Goal: Contribute content: Add original content to the website for others to see

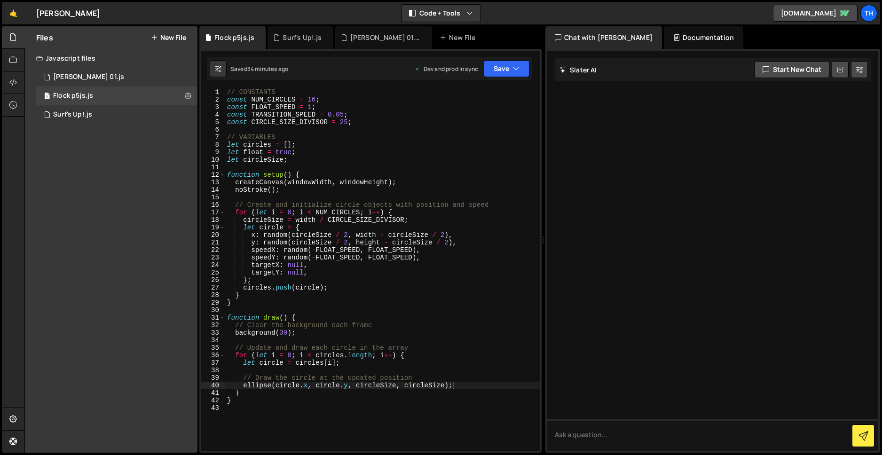
scroll to position [0, 15]
click at [497, 70] on button "Save" at bounding box center [507, 68] width 46 height 17
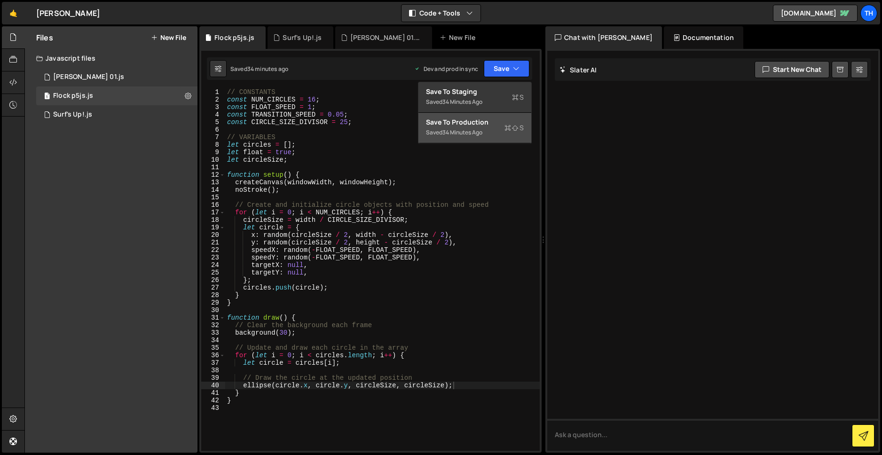
click at [468, 127] on div "Saved 34 minutes ago" at bounding box center [475, 132] width 98 height 11
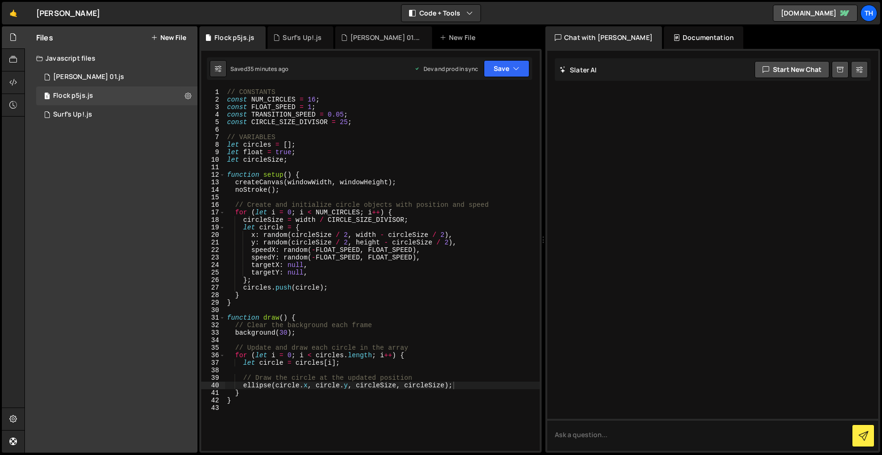
type textarea "let circle = circles[i];"
click at [347, 363] on div "// CONSTANTS const NUM_CIRCLES = 16 ; const FLOAT_SPEED = 1 ; const TRANSITION_…" at bounding box center [382, 276] width 314 height 377
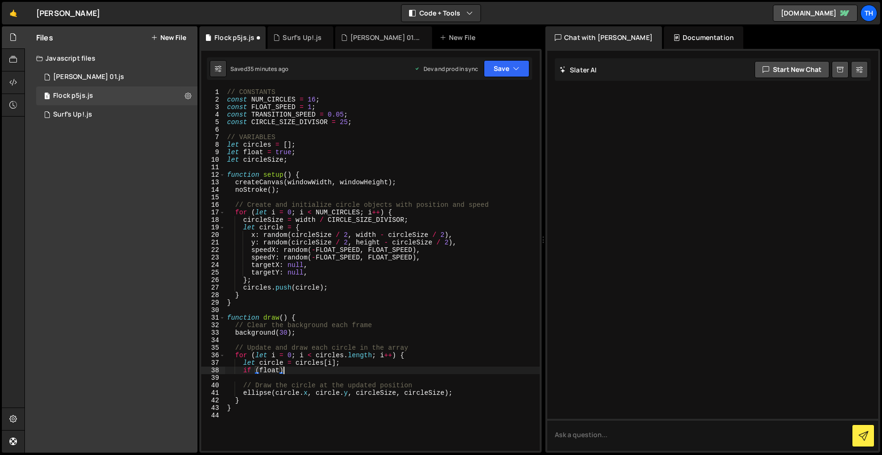
scroll to position [0, 4]
type textarea "if (float) {"
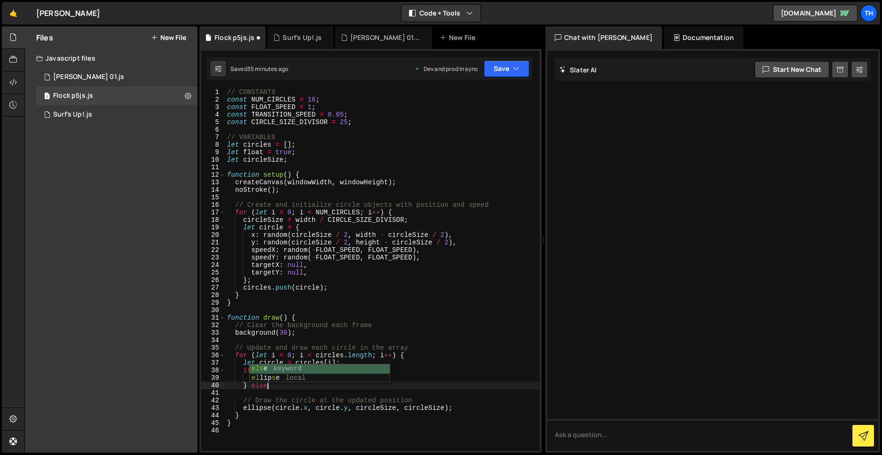
scroll to position [0, 2]
type textarea "} else {"
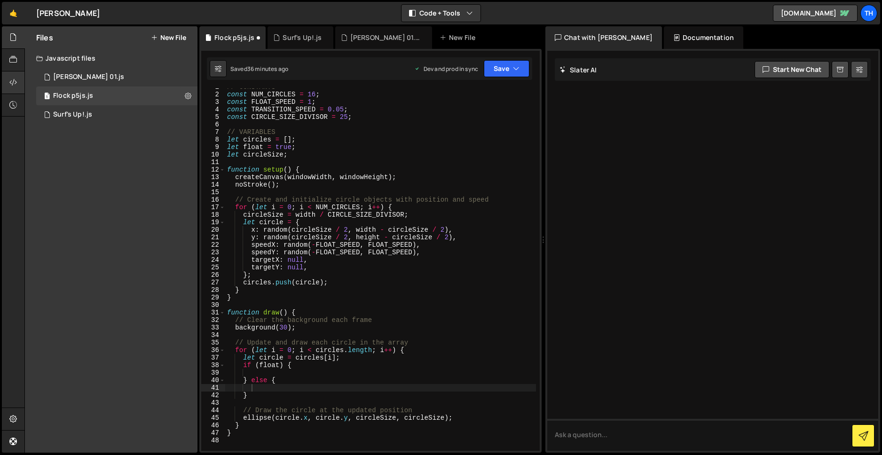
scroll to position [26, 0]
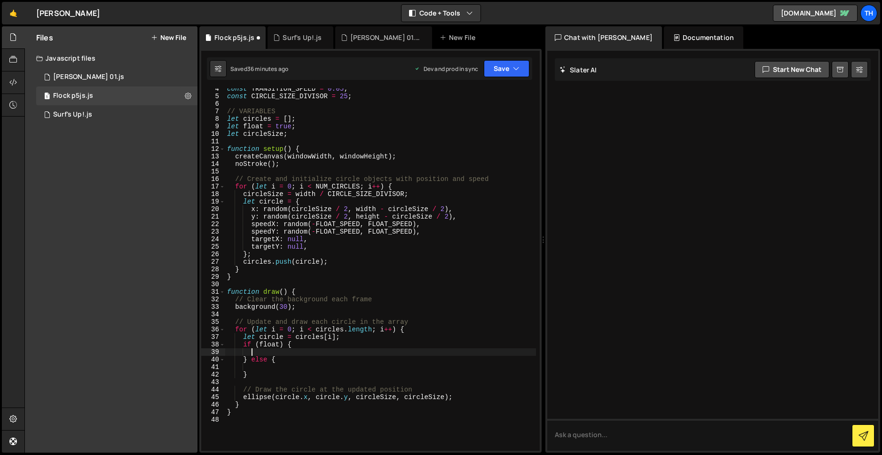
click at [287, 352] on div "const TRANSITION_SPEED = 0.05 ; const CIRCLE_SIZE_DIVISOR = 25 ; // VARIABLES l…" at bounding box center [380, 273] width 311 height 377
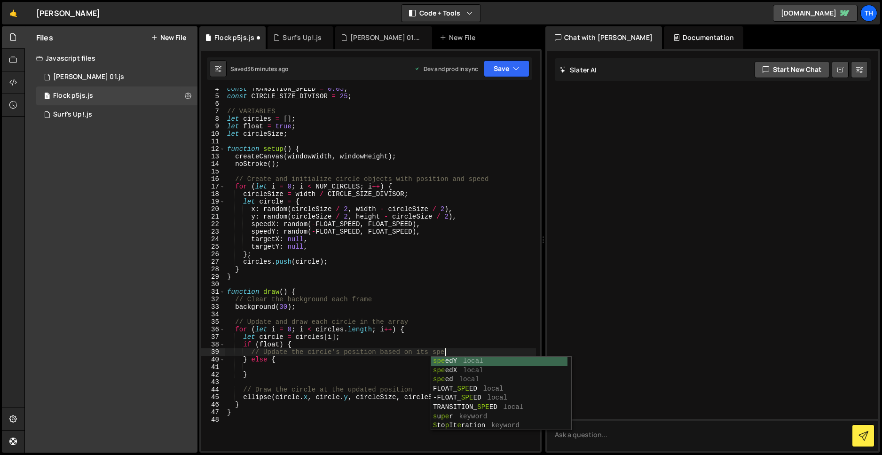
scroll to position [0, 15]
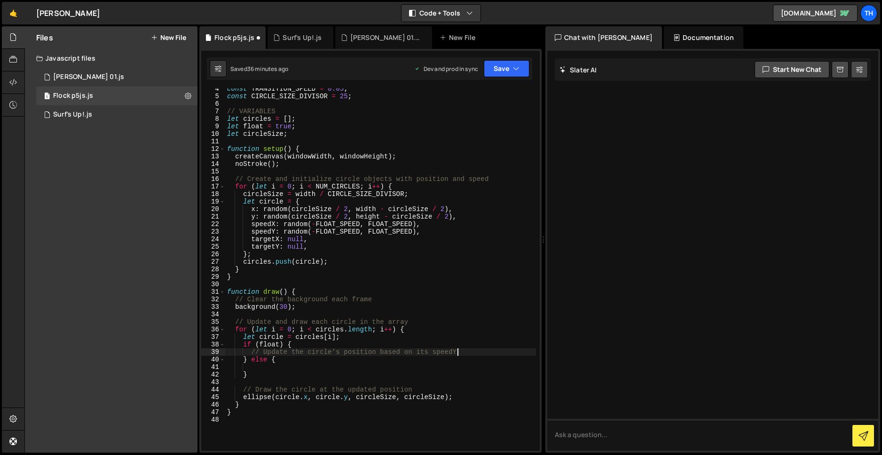
type textarea "// Update the circle's position based on its speed"
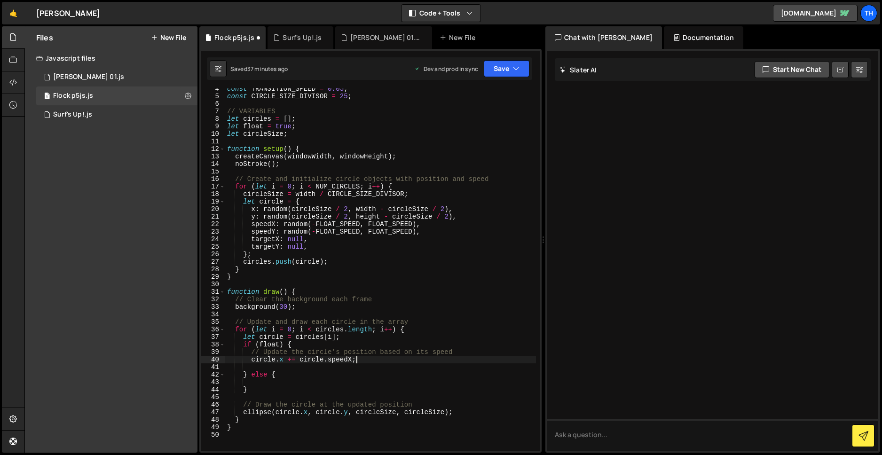
scroll to position [0, 8]
type textarea "circle.x += circle.speedX;"
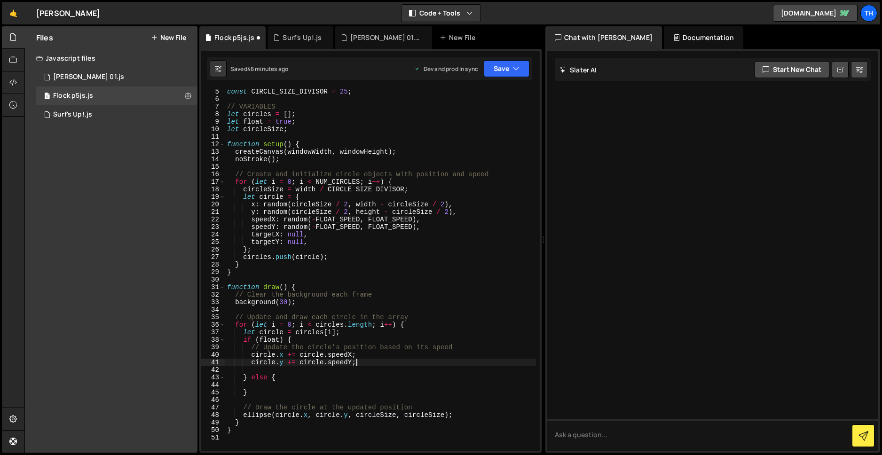
type textarea "circle.y += circle.speedY;"
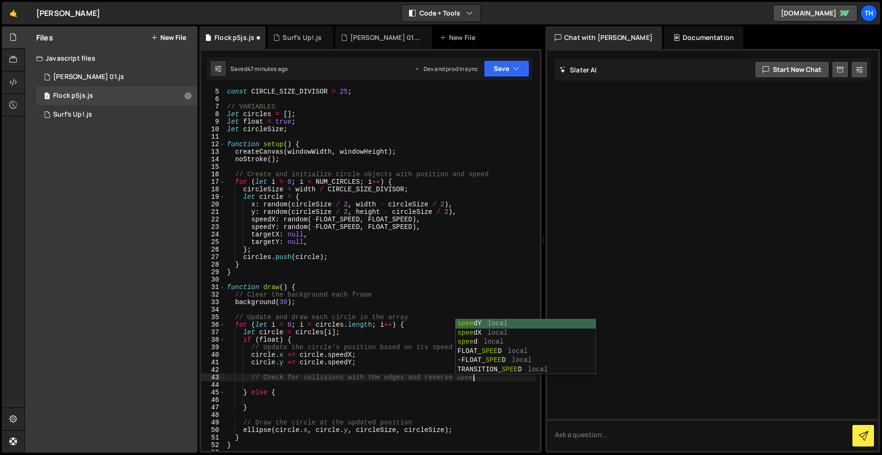
scroll to position [0, 17]
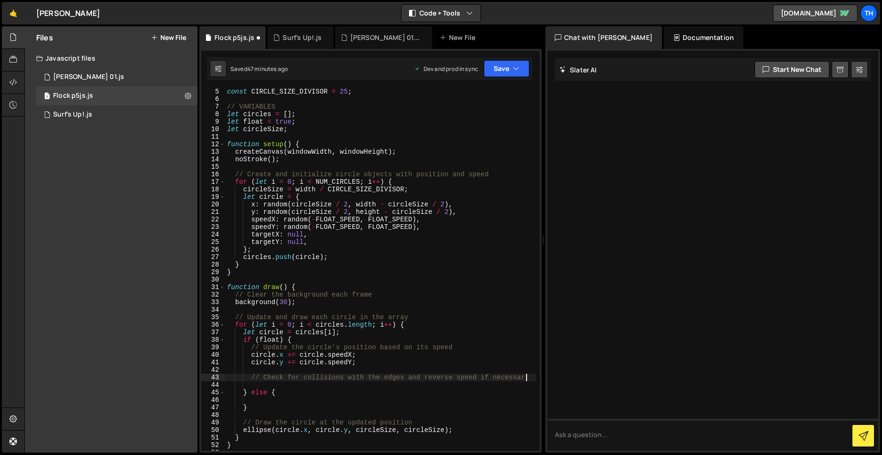
type textarea "// Check for collisions with the edges and reverse speed if necessary"
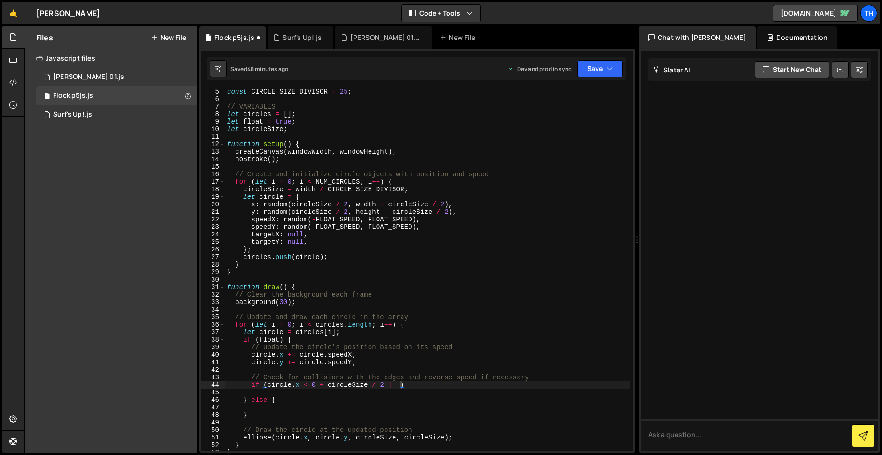
drag, startPoint x: 543, startPoint y: 351, endPoint x: 632, endPoint y: 351, distance: 88.8
click at [632, 351] on div "Files New File Javascript files 1 [PERSON_NAME] Mjs 01.js 0 1 Flock p5js.js 0 0…" at bounding box center [452, 239] width 857 height 427
click at [400, 385] on div "const CIRCLE_SIZE_DIVISOR = 25 ; // VARIABLES let circles = [ ] ; let float = t…" at bounding box center [427, 276] width 405 height 377
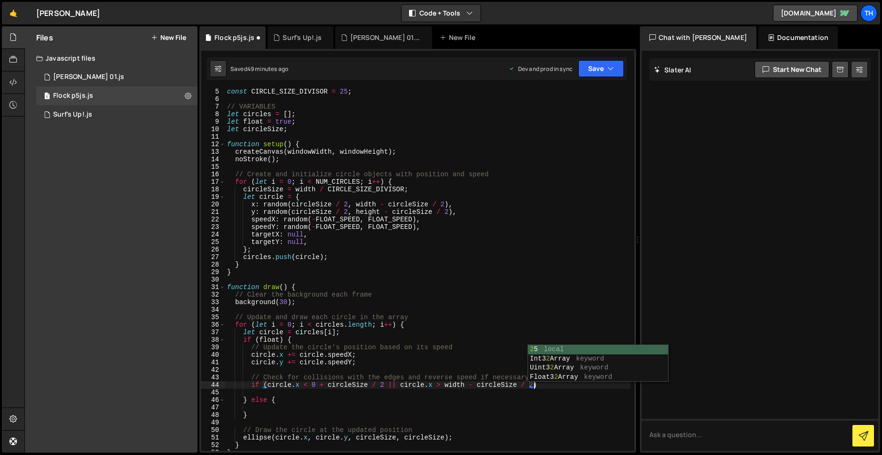
scroll to position [0, 21]
type textarea "if (circle.x < 0 + circleSize / 2 || circle.x > width - circleSize / 2) {"
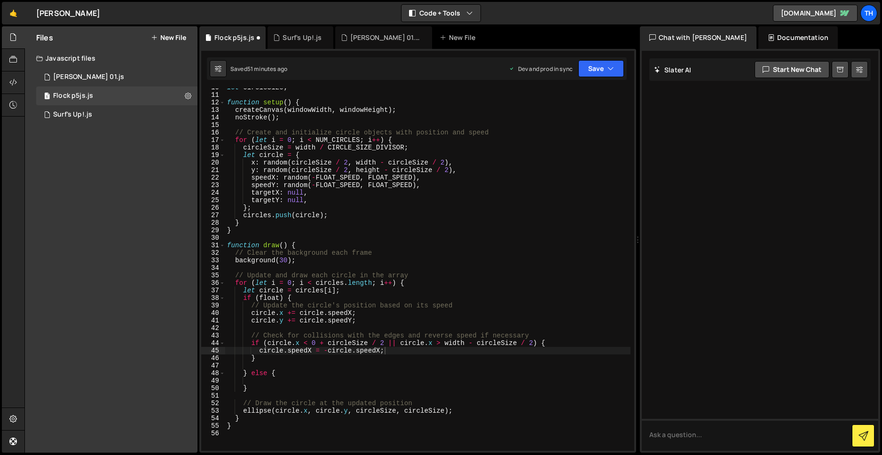
scroll to position [73, 0]
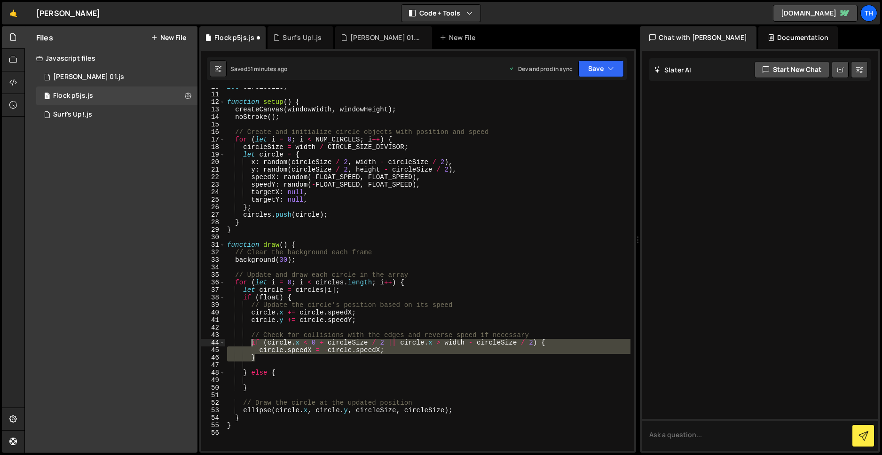
drag, startPoint x: 258, startPoint y: 357, endPoint x: 252, endPoint y: 345, distance: 12.8
click at [252, 345] on div "let circleSize ; function setup ( ) { createCanvas ( windowWidth , windowHeight…" at bounding box center [427, 271] width 405 height 377
type textarea "}"
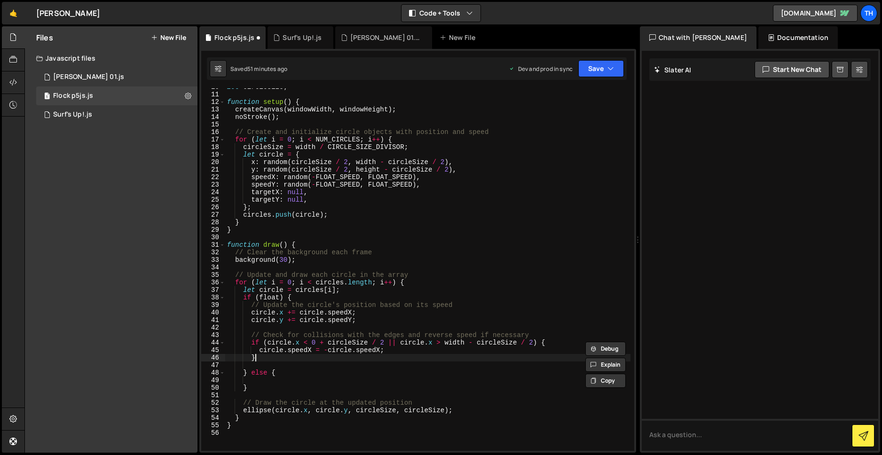
scroll to position [0, 1]
paste textarea "}"
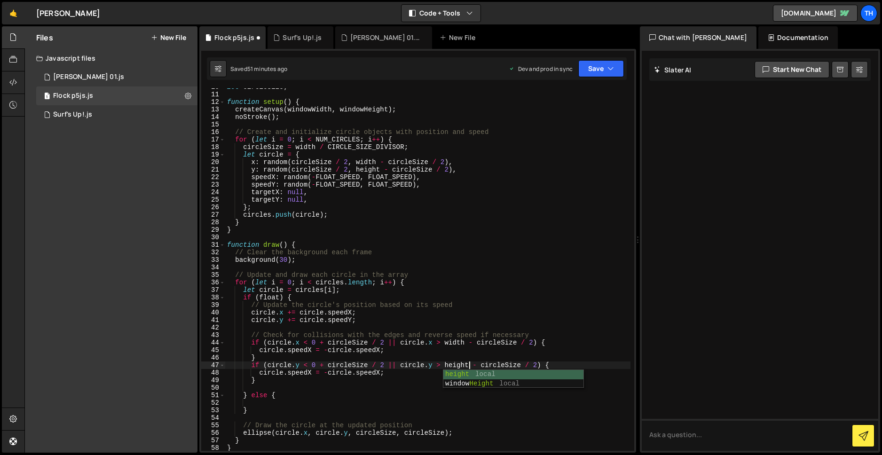
scroll to position [0, 17]
click at [310, 373] on div "let circleSize ; function setup ( ) { createCanvas ( windowWidth , windowHeight…" at bounding box center [427, 271] width 405 height 377
type textarea "circle.speedY = -circle.speedY;"
click at [278, 405] on div "let circleSize ; function setup ( ) { createCanvas ( windowWidth , windowHeight…" at bounding box center [427, 271] width 405 height 377
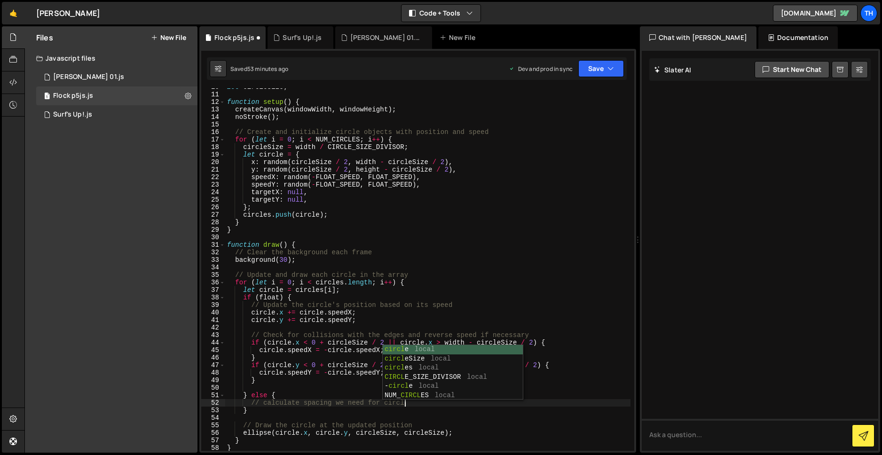
scroll to position [0, 12]
type textarea "// calculate spacing we need for circles"
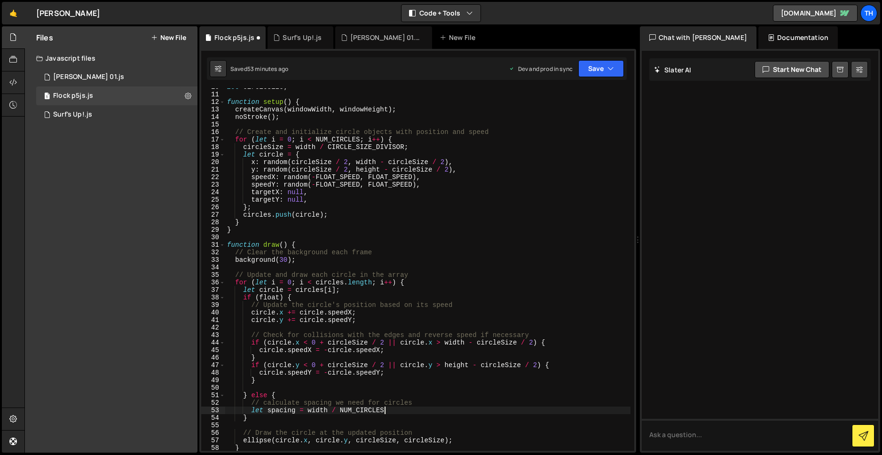
scroll to position [0, 11]
type textarea "let spacing = width / NUM_CIRCLES;"
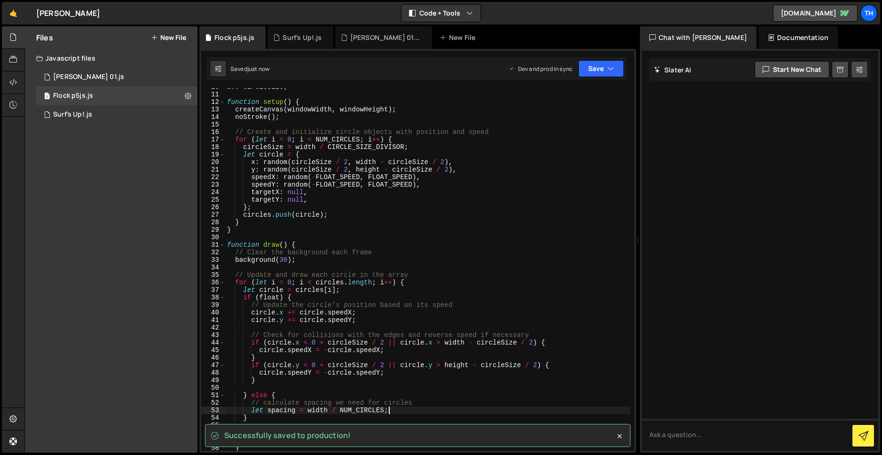
click at [399, 410] on div "let circleSize ; function setup ( ) { createCanvas ( windowWidth , windowHeight…" at bounding box center [427, 271] width 405 height 377
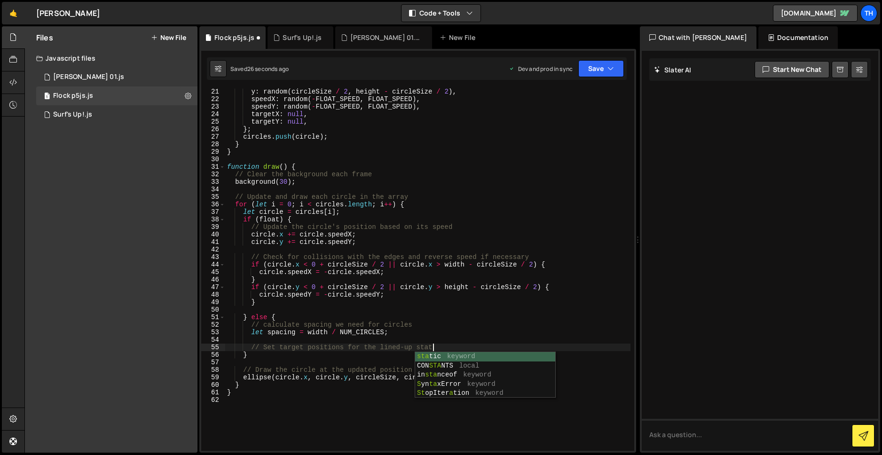
scroll to position [0, 14]
type textarea "// Set target positions for the lined-up state"
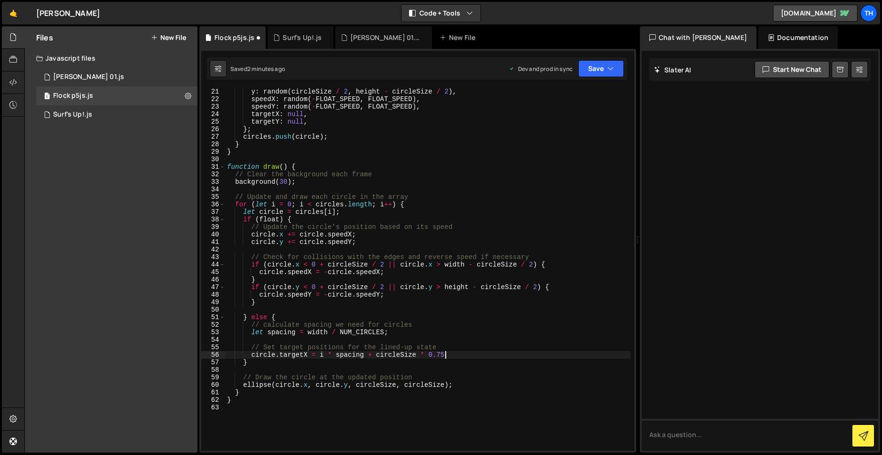
scroll to position [0, 15]
type textarea "circle.targetX = i * spacing + circleSize * 0.75;"
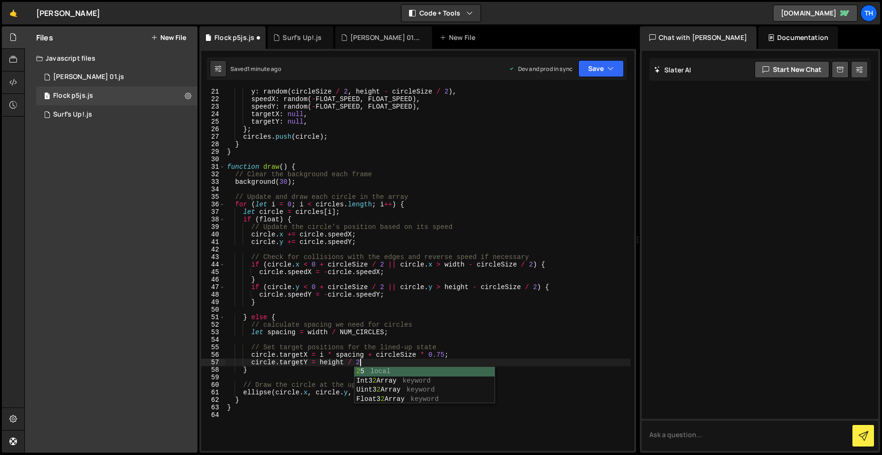
scroll to position [0, 9]
type textarea "circle.targetY = height / 2;"
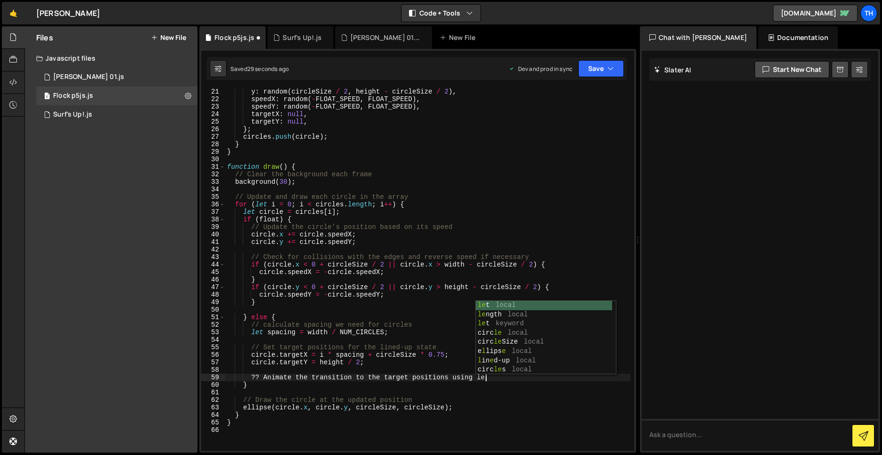
scroll to position [0, 18]
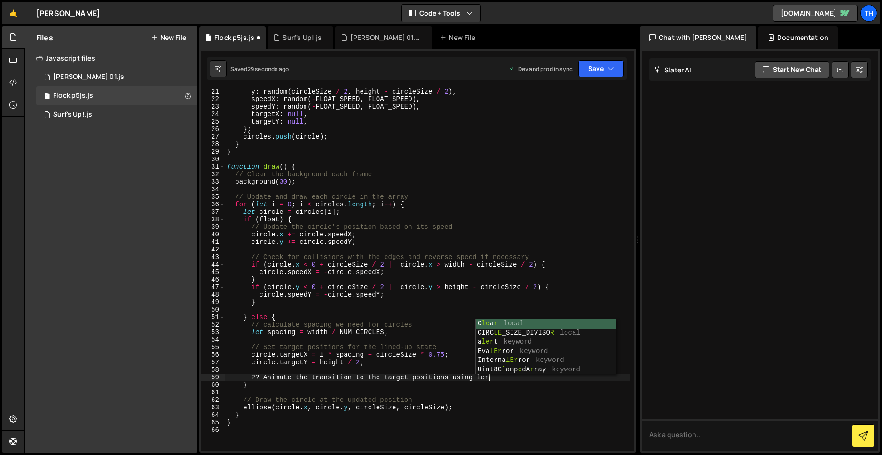
type textarea "?? Animate the transition to the target positions using lerp"
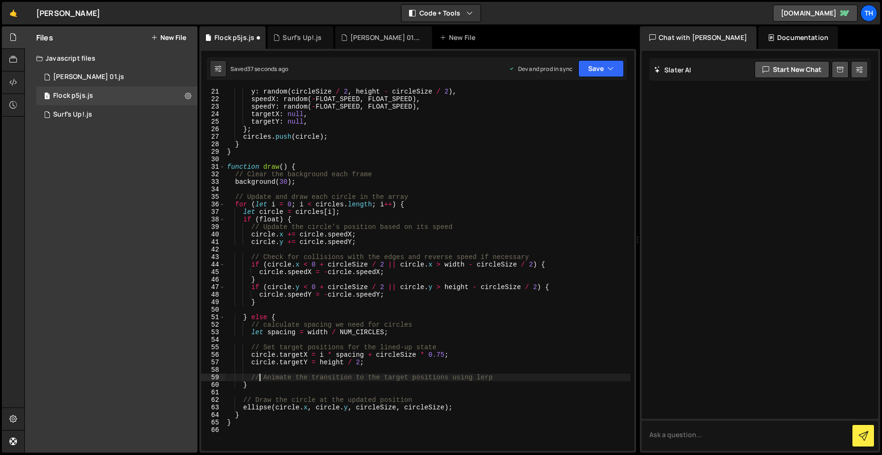
scroll to position [0, 1]
type textarea "// Animate the transition to the target positions using lerp"
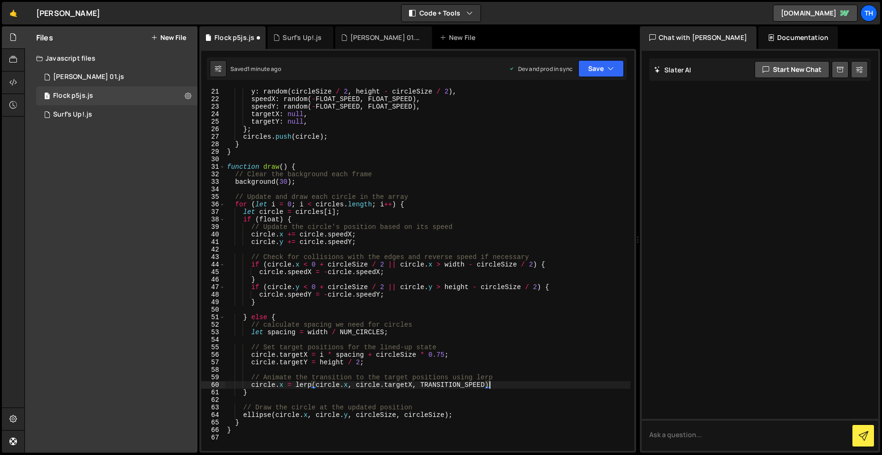
scroll to position [0, 18]
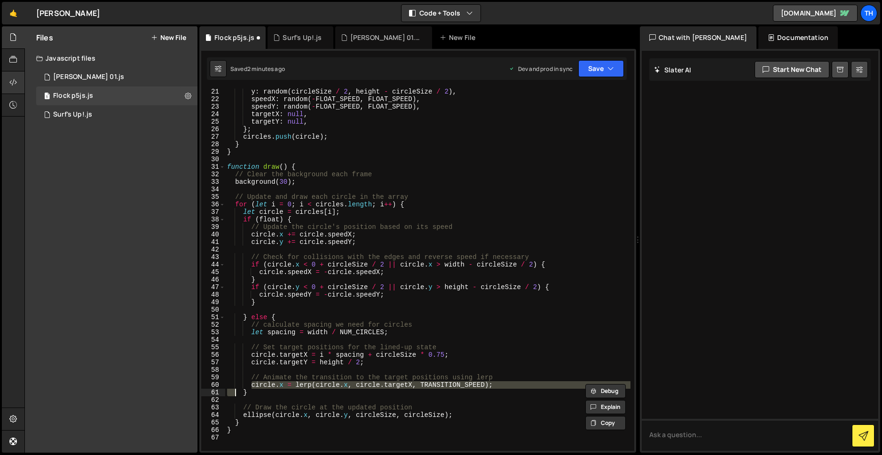
type textarea "circle.x = lerp(circle.x, circle.targetX, TRANSITION_SPEED);"
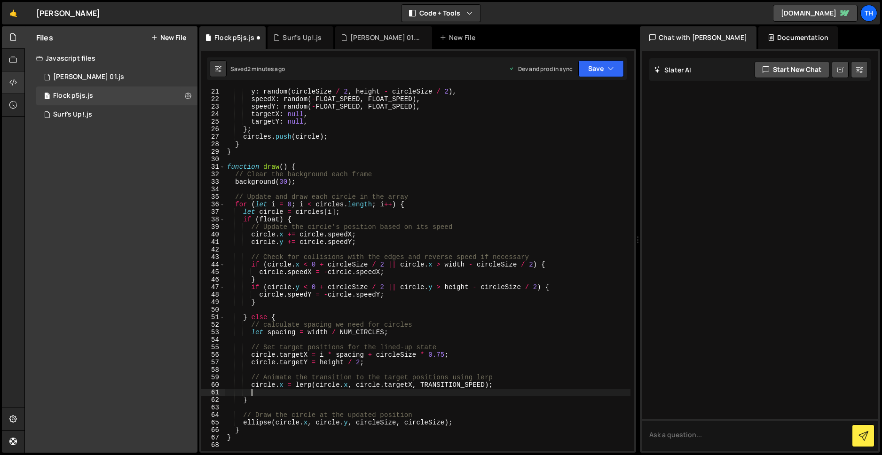
paste textarea "circle.x = lerp(circle.x, circle.targetX, TRANSITION_SPEED);"
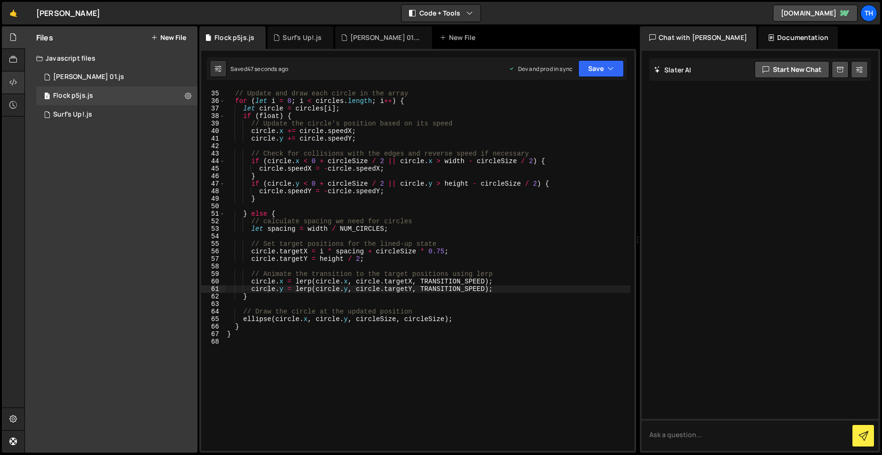
scroll to position [280, 0]
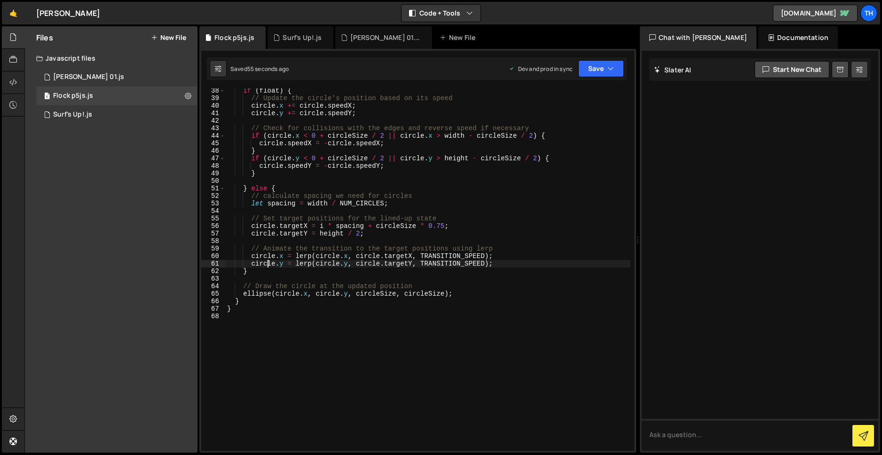
click at [245, 308] on div "if ( float ) { // Update the circle's position based on its speed circle . x +=…" at bounding box center [427, 275] width 405 height 377
type textarea "}"
type textarea "function mouseWheel() {"
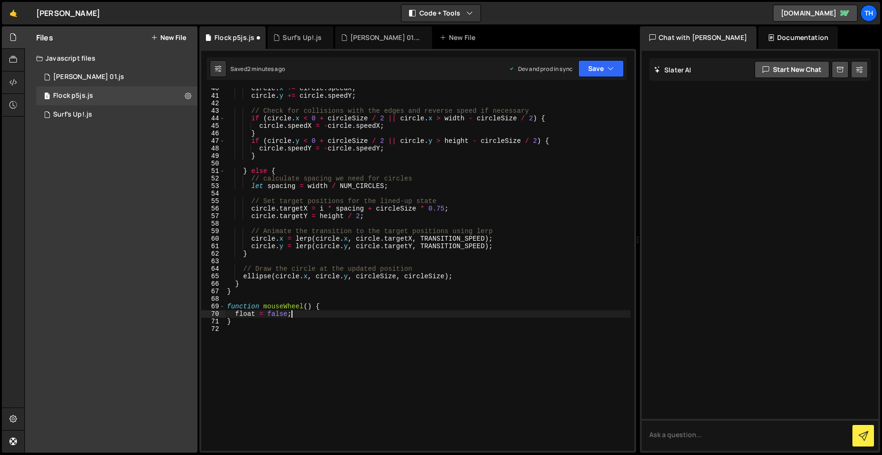
scroll to position [297, 0]
type textarea "}"
type textarea "function mouseClicked() {"
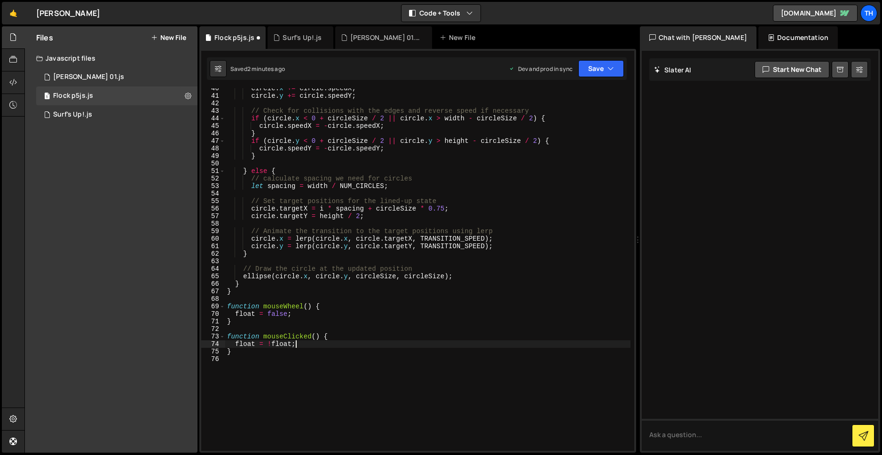
scroll to position [0, 4]
click at [245, 353] on div "circle . x += circle . speedX ; circle . y += circle . speedY ; // Check for co…" at bounding box center [427, 273] width 405 height 377
type textarea "}"
type textarea "function windowResized() {"
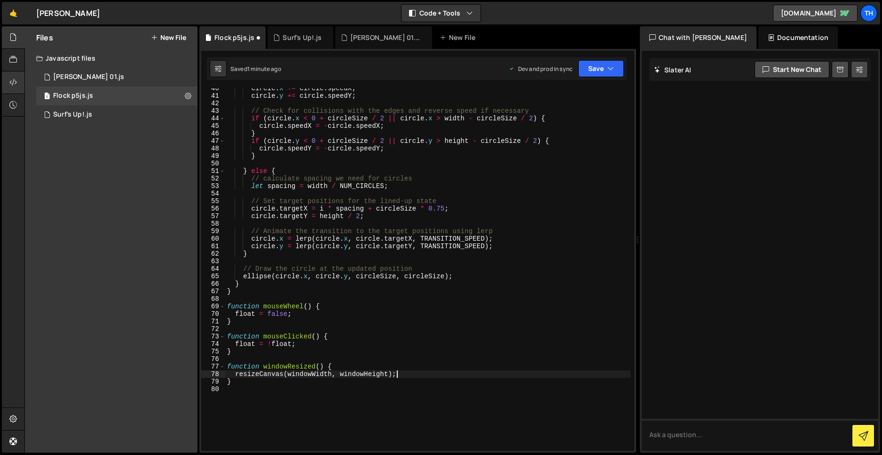
scroll to position [0, 11]
type textarea "resizeCanvas(windowWidth, windowHeight);"
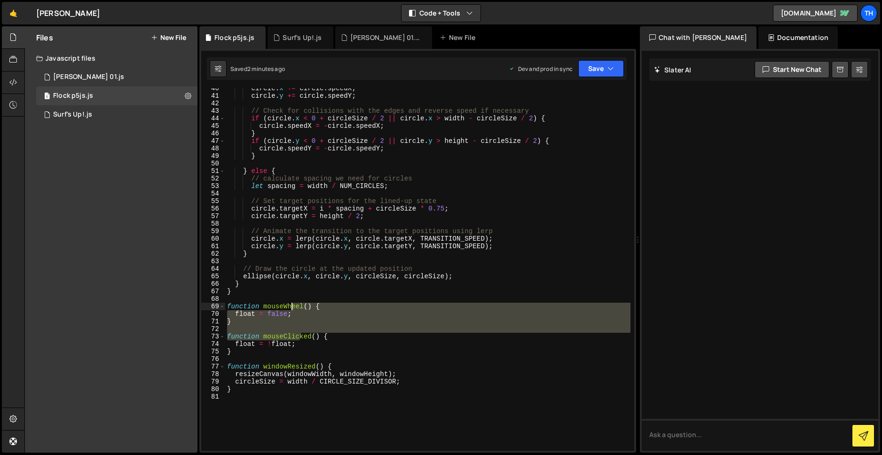
drag, startPoint x: 301, startPoint y: 337, endPoint x: 292, endPoint y: 304, distance: 34.7
click at [292, 304] on div "circle . x += circle . speedX ; circle . y += circle . speedY ; // Check for co…" at bounding box center [427, 273] width 405 height 377
type textarea "}"
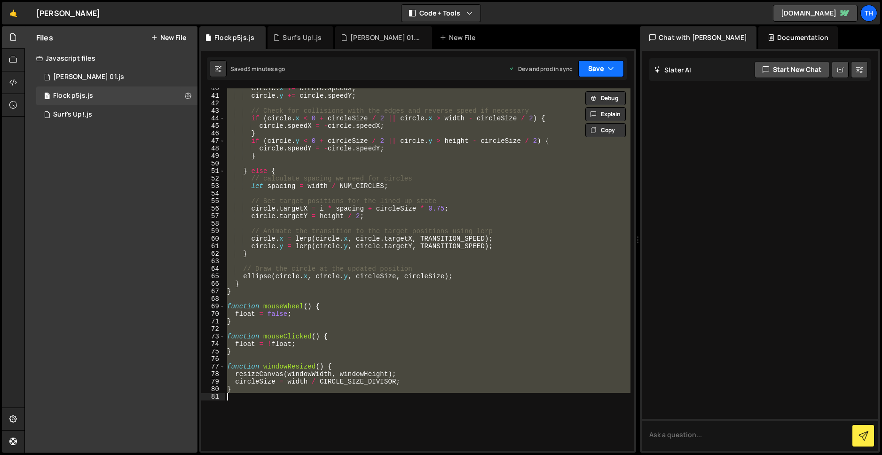
click at [589, 72] on button "Save" at bounding box center [601, 68] width 46 height 17
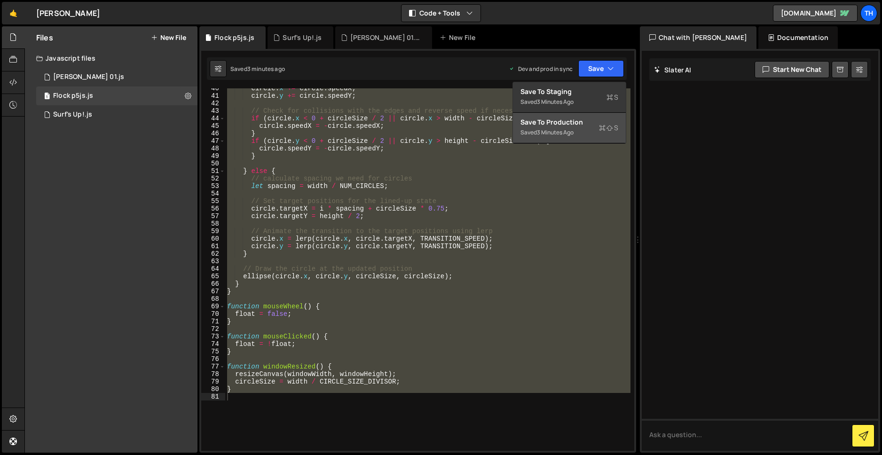
click at [568, 123] on div "Save to Production S" at bounding box center [569, 121] width 98 height 9
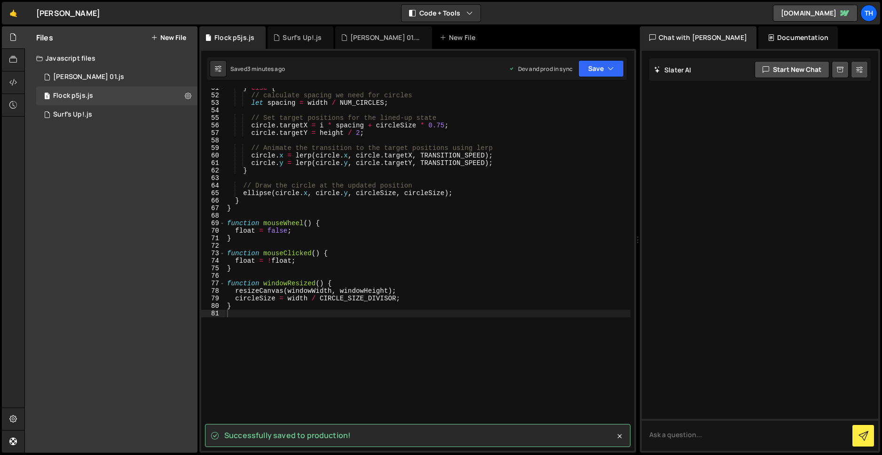
scroll to position [393, 0]
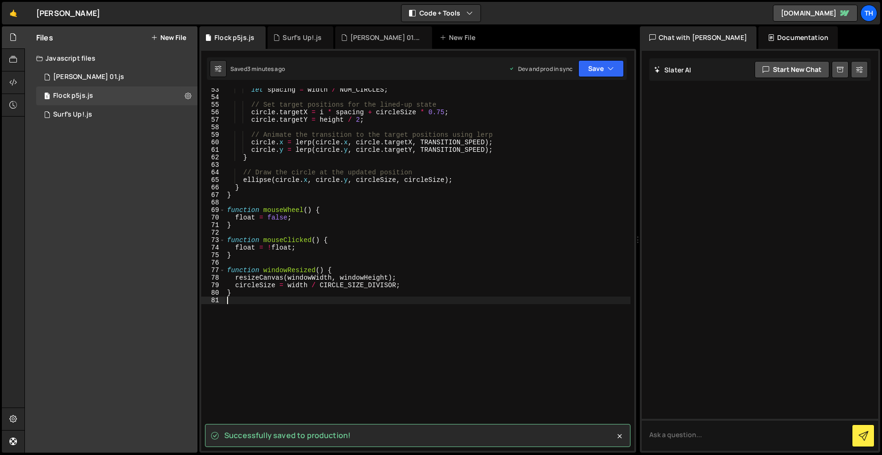
click at [243, 301] on div "let spacing = width / NUM_CIRCLES ; // Set target positions for the lined-up st…" at bounding box center [427, 274] width 405 height 377
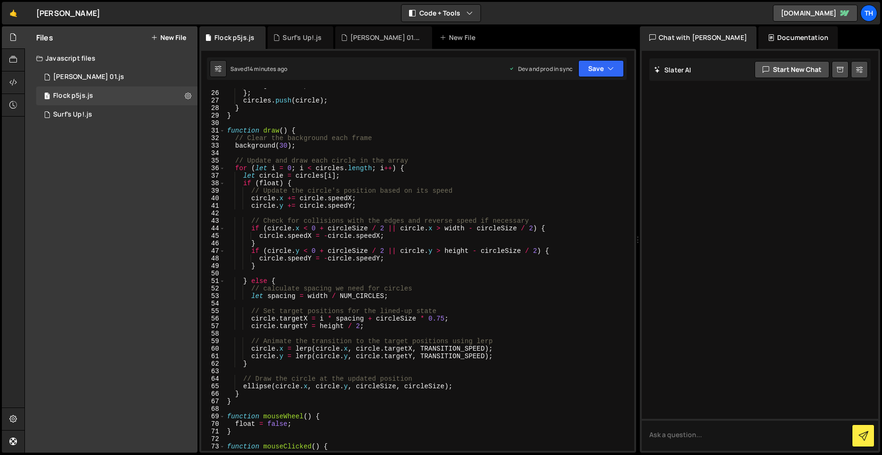
scroll to position [187, 0]
click at [293, 301] on div "targetY : null , } ; circles . push ( circle ) ; } } function draw ( ) { // Cle…" at bounding box center [427, 270] width 405 height 377
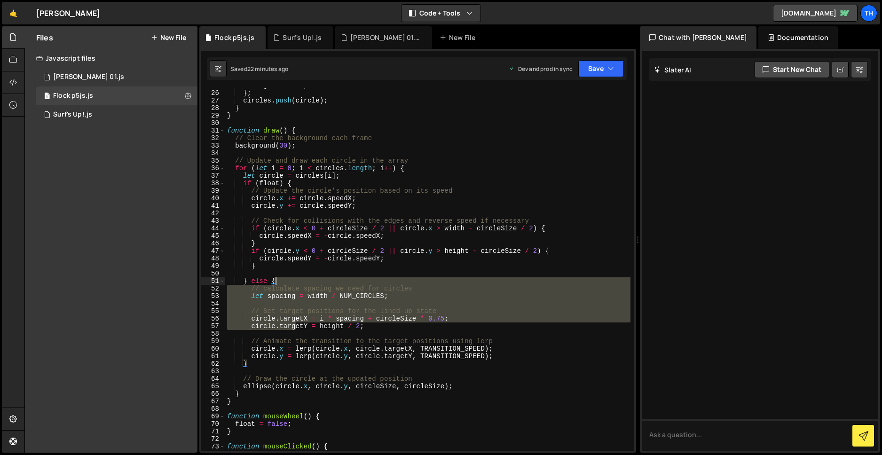
drag, startPoint x: 294, startPoint y: 324, endPoint x: 275, endPoint y: 281, distance: 47.0
click at [275, 281] on div "targetY : null , } ; circles . push ( circle ) ; } } function draw ( ) { // Cle…" at bounding box center [427, 270] width 405 height 377
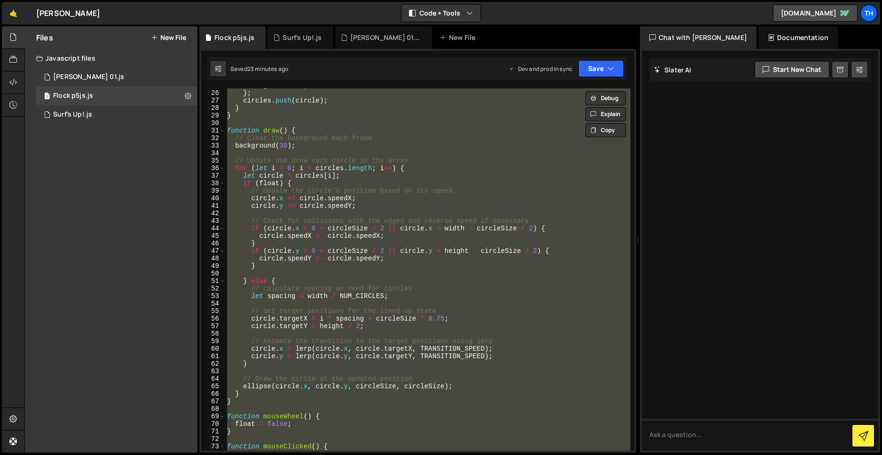
click at [340, 319] on div "targetY : null , } ; circles . push ( circle ) ; } } function draw ( ) { // Cle…" at bounding box center [427, 269] width 405 height 362
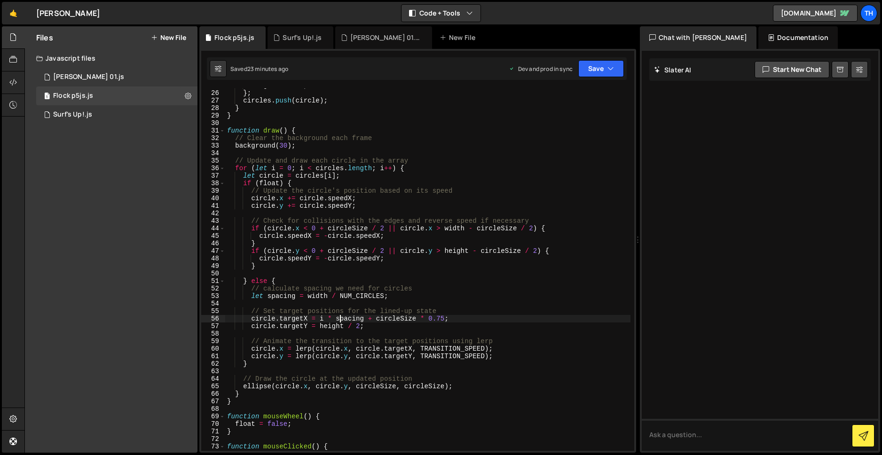
type textarea "}"
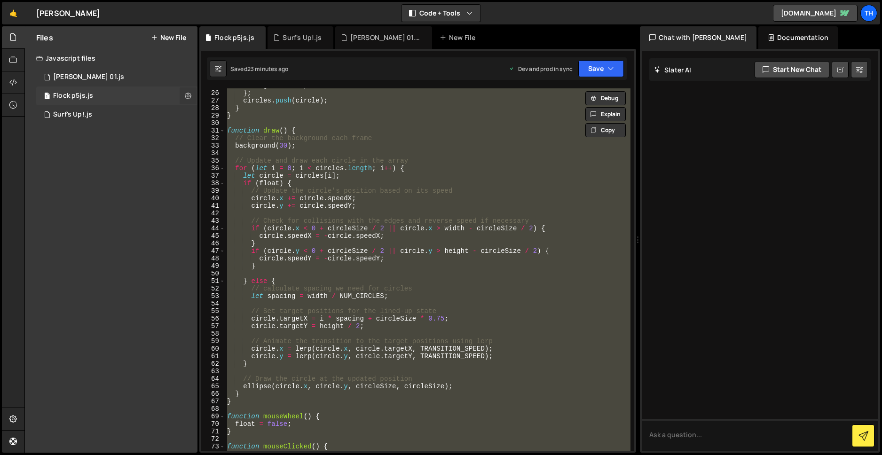
click at [188, 95] on icon at bounding box center [188, 95] width 7 height 9
type input "Flock p5js"
radio input "true"
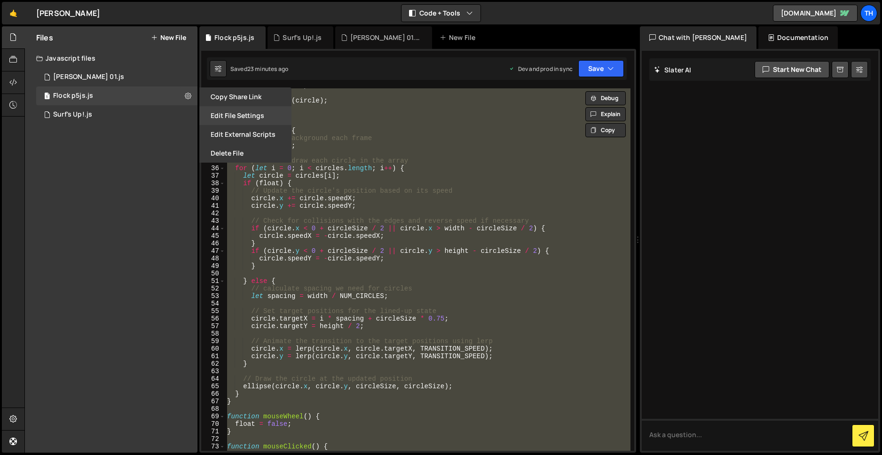
click at [242, 115] on button "Edit File Settings" at bounding box center [245, 115] width 92 height 19
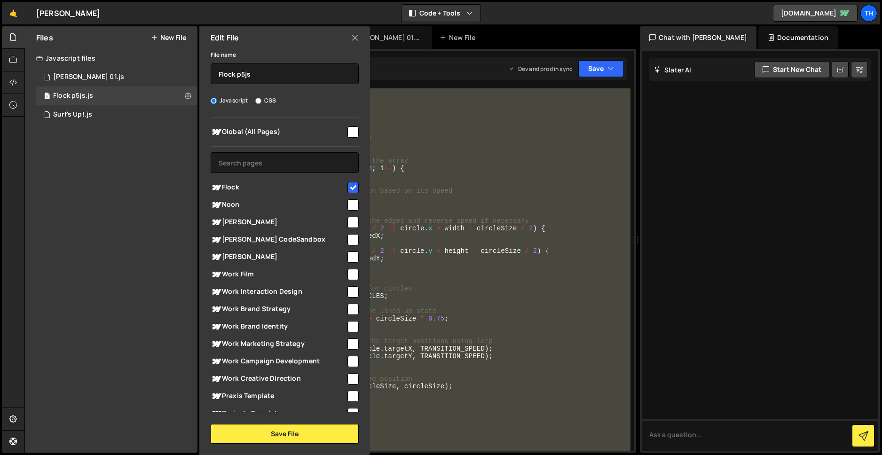
click at [349, 186] on input "checkbox" at bounding box center [352, 187] width 11 height 11
checkbox input "false"
click at [285, 431] on button "Save File" at bounding box center [285, 434] width 148 height 20
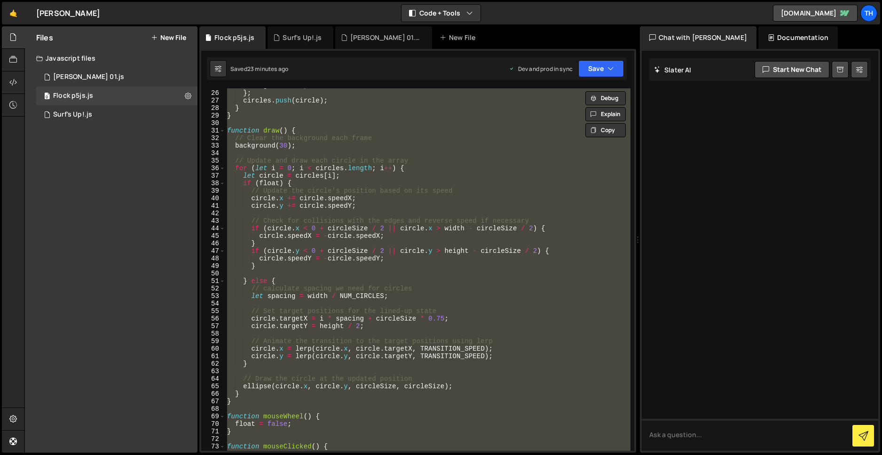
click at [326, 314] on div "targetY : null , } ; circles . push ( circle ) ; } } function draw ( ) { // Cle…" at bounding box center [427, 269] width 405 height 362
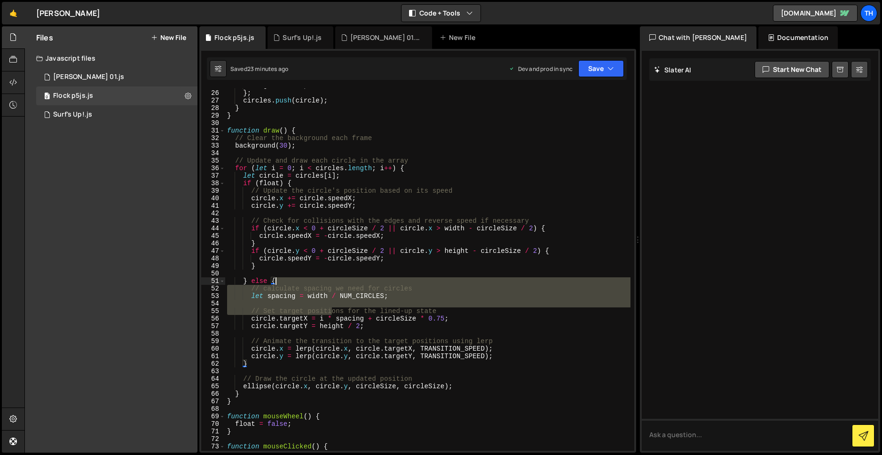
drag, startPoint x: 332, startPoint y: 313, endPoint x: 309, endPoint y: 281, distance: 39.5
click at [309, 281] on div "targetY : null , } ; circles . push ( circle ) ; } } function draw ( ) { // Cle…" at bounding box center [427, 270] width 405 height 377
type textarea "}"
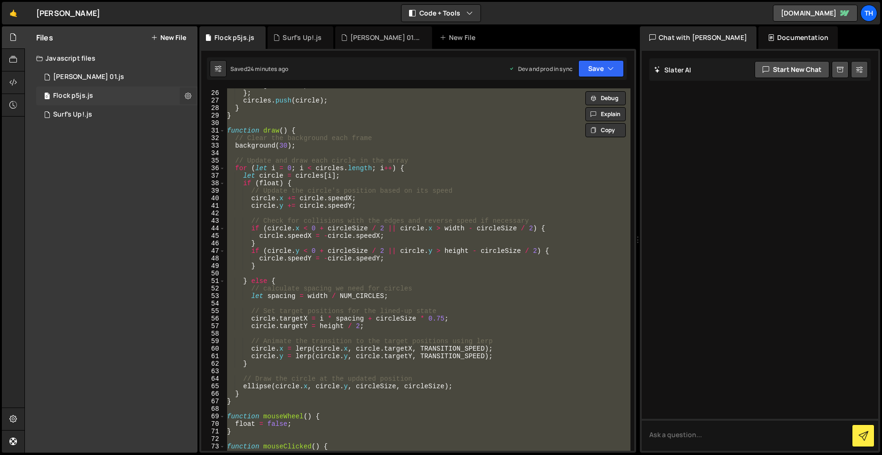
click at [189, 96] on icon at bounding box center [188, 95] width 7 height 9
type input "Flock p5js"
radio input "true"
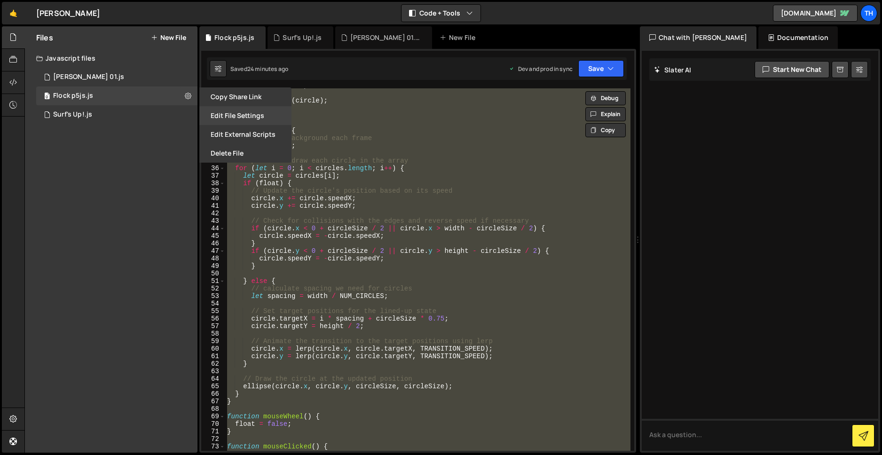
click at [228, 110] on button "Edit File Settings" at bounding box center [245, 115] width 92 height 19
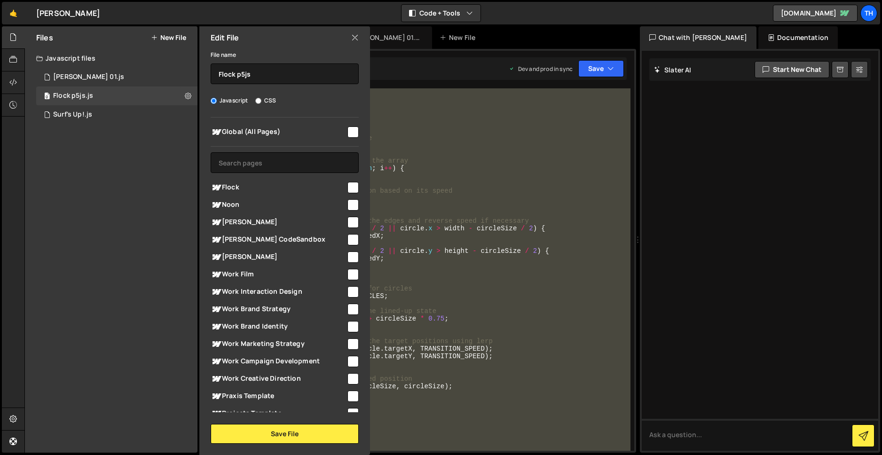
click at [93, 277] on div "Files New File Javascript files 1 [PERSON_NAME] Mjs 01.js 0 0 Flock p5js.js 0 0…" at bounding box center [111, 239] width 172 height 426
